Goal: Task Accomplishment & Management: Use online tool/utility

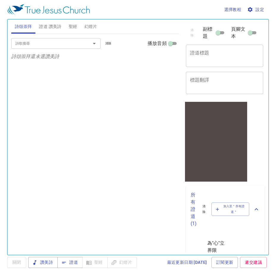
click at [49, 42] on input "詩歌搜尋" at bounding box center [47, 43] width 68 height 7
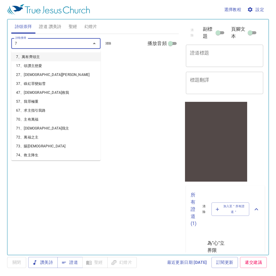
type input "75"
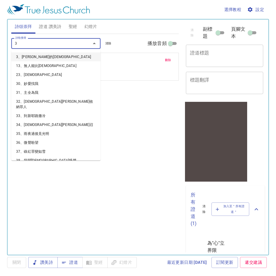
type input "38"
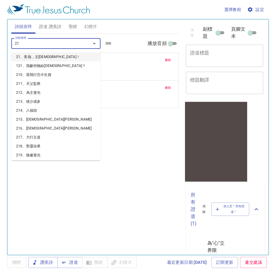
type input "218"
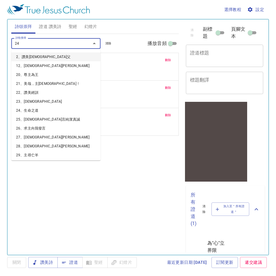
type input "244"
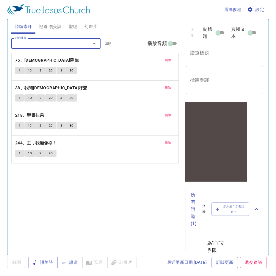
click at [52, 25] on span "證道 讚美詩" at bounding box center [50, 26] width 22 height 7
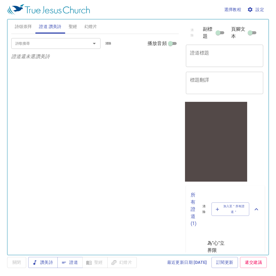
click at [60, 48] on div "詩歌搜尋" at bounding box center [55, 43] width 89 height 10
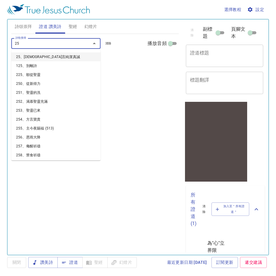
type input "250"
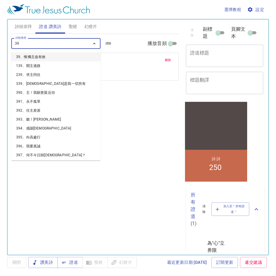
type input "395"
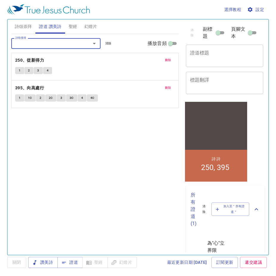
click at [199, 61] on textarea "證道標題" at bounding box center [224, 55] width 69 height 11
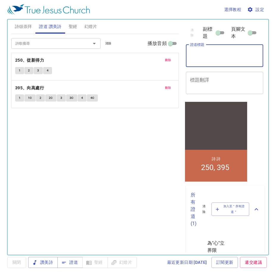
type textarea "ㄘ"
type textarea "[PERSON_NAME]"
click at [129, 208] on div "詩歌搜尋 詩歌搜尋 清除 播放音頻 刪除 250、從新得力 1 2 3 4 刪除 395、向高處行 1 1C 2 2C 3 3C 4 4C" at bounding box center [95, 142] width 168 height 216
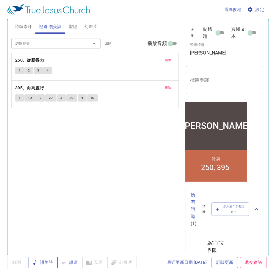
click at [73, 262] on span "證道" at bounding box center [70, 262] width 16 height 7
click at [257, 8] on span "設定" at bounding box center [257, 9] width 16 height 7
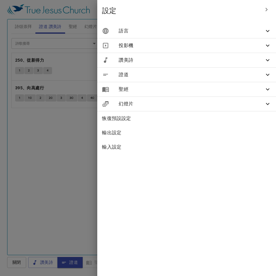
click at [204, 33] on span "語言" at bounding box center [192, 30] width 146 height 7
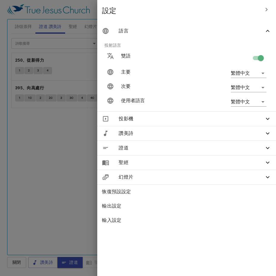
click at [259, 59] on input "checkbox" at bounding box center [261, 59] width 34 height 11
checkbox input "false"
click at [0, 0] on icon "button" at bounding box center [0, 0] width 0 height 0
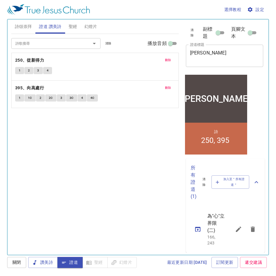
click at [104, 169] on div "詩歌搜尋 詩歌搜尋 清除 播放音頻 刪除 250、從新得力 1 2 3 4 刪除 395、向高處行 1 1C 2 2C 3 3C 4 4C" at bounding box center [95, 142] width 168 height 216
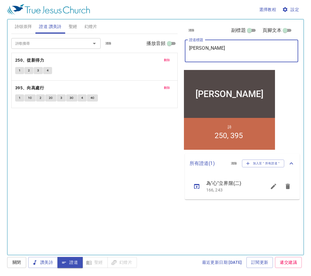
drag, startPoint x: 215, startPoint y: 49, endPoint x: 168, endPoint y: 48, distance: 46.5
click at [168, 48] on div "詩頌崇拜 證道 讚美詩 聖經 幻燈片 詩歌搜尋 詩歌搜尋 清除 播放音頻 刪除 75、基督降生 1 1C 2 2C 3 3C 刪除 38、我聞耶穌呼聲 1 1…" at bounding box center [155, 135] width 293 height 236
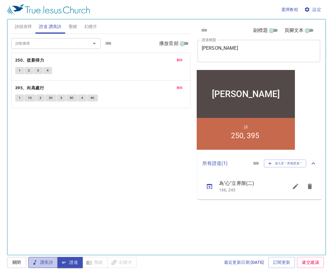
click at [0, 0] on span "讚美詩" at bounding box center [0, 0] width 0 height 0
click at [26, 27] on span "詩頌崇拜" at bounding box center [23, 26] width 17 height 7
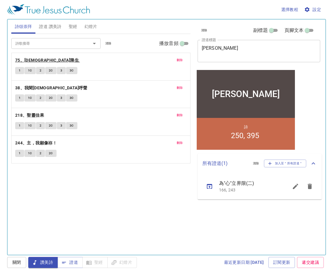
click at [30, 61] on b "75、基督降生" at bounding box center [47, 60] width 64 height 7
click at [19, 71] on span "1" at bounding box center [20, 70] width 2 height 5
click at [44, 90] on b "38、我聞耶穌呼聲" at bounding box center [51, 87] width 72 height 7
click at [179, 60] on span "刪除" at bounding box center [180, 59] width 6 height 5
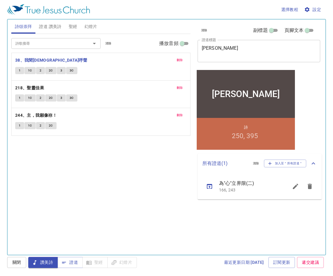
click at [18, 71] on button "1" at bounding box center [19, 70] width 9 height 7
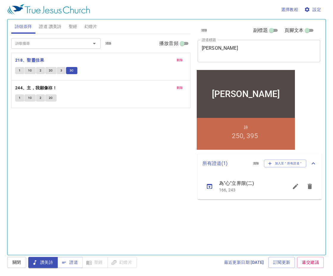
click at [178, 60] on span "刪除" at bounding box center [180, 59] width 6 height 5
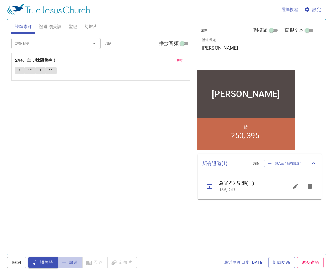
click at [0, 0] on span "證道" at bounding box center [0, 0] width 0 height 0
click at [183, 61] on span "刪除" at bounding box center [180, 59] width 6 height 5
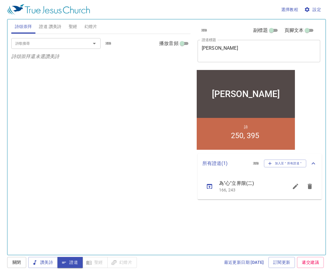
click at [117, 139] on div "詩歌搜尋 詩歌搜尋 清除 播放音頻 詩頌崇拜還未選讚美詩" at bounding box center [100, 142] width 179 height 216
click at [48, 29] on span "證道 讚美詩" at bounding box center [50, 26] width 22 height 7
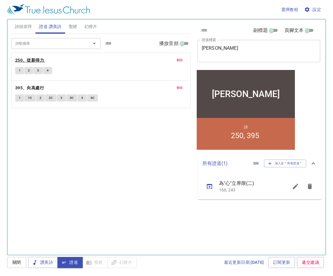
click at [36, 61] on b "250、從新得力" at bounding box center [29, 60] width 29 height 7
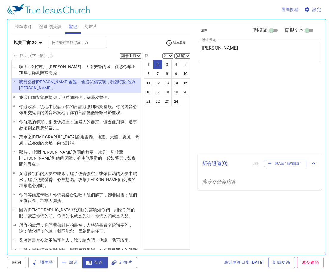
select select "2"
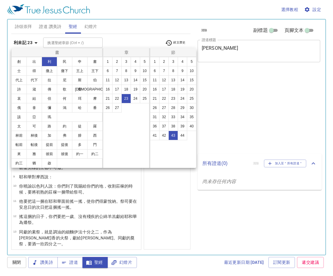
select select "43"
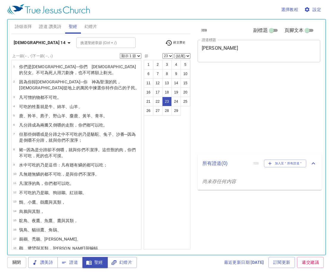
select select "23"
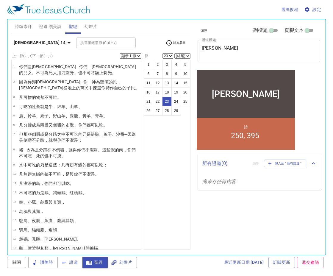
scroll to position [158, 0]
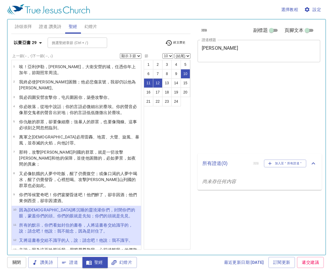
select select "3"
select select "10"
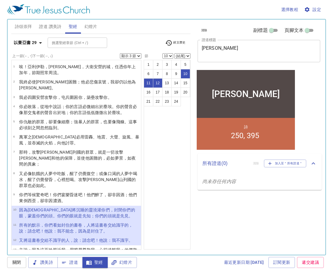
scroll to position [60, 0]
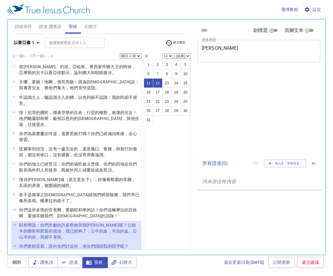
select select "2"
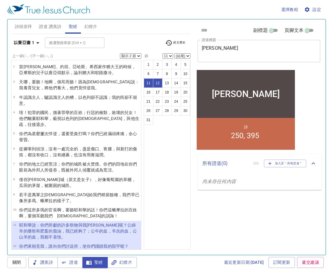
click at [105, 259] on wh205 "，又守嚴肅會 ，我也不能容忍 。" at bounding box center [78, 264] width 118 height 11
click at [135, 55] on select "顯示 1 節 顯示 2 節 顯示 3 節 顯示 4 節 顯示 5 節" at bounding box center [130, 55] width 21 height 5
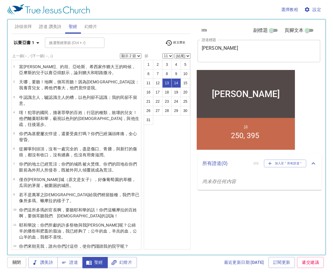
select select "13"
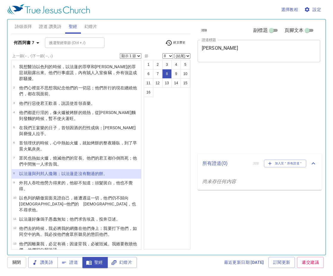
select select "8"
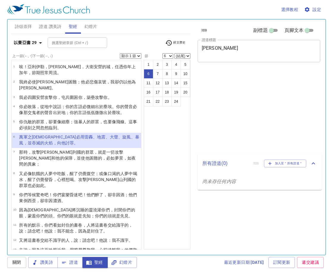
select select "6"
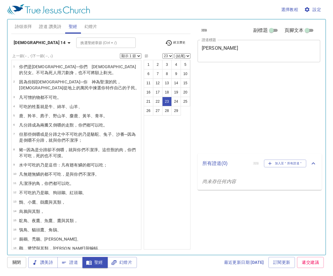
select select "23"
